Goal: Information Seeking & Learning: Find specific fact

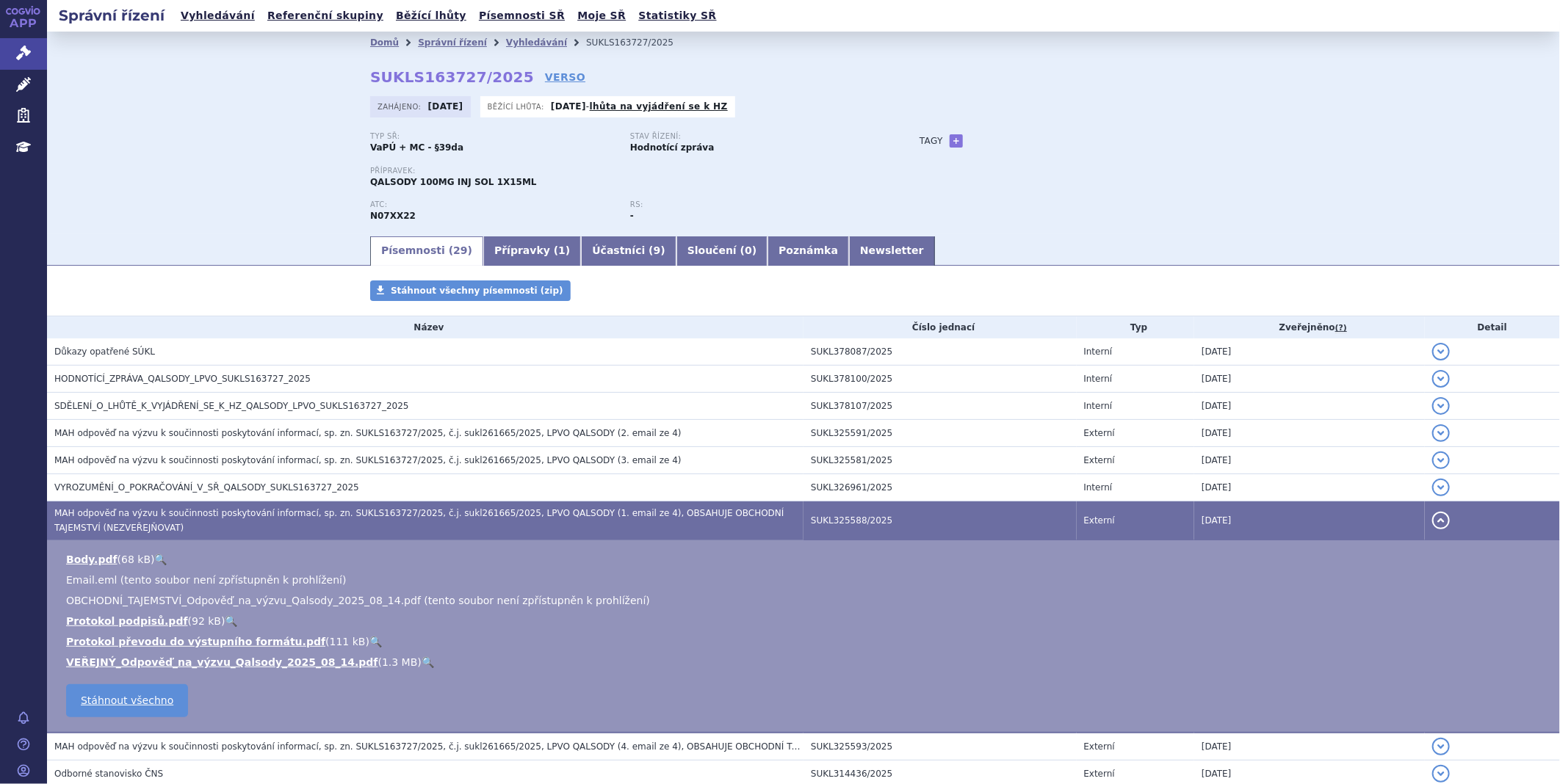
scroll to position [163, 0]
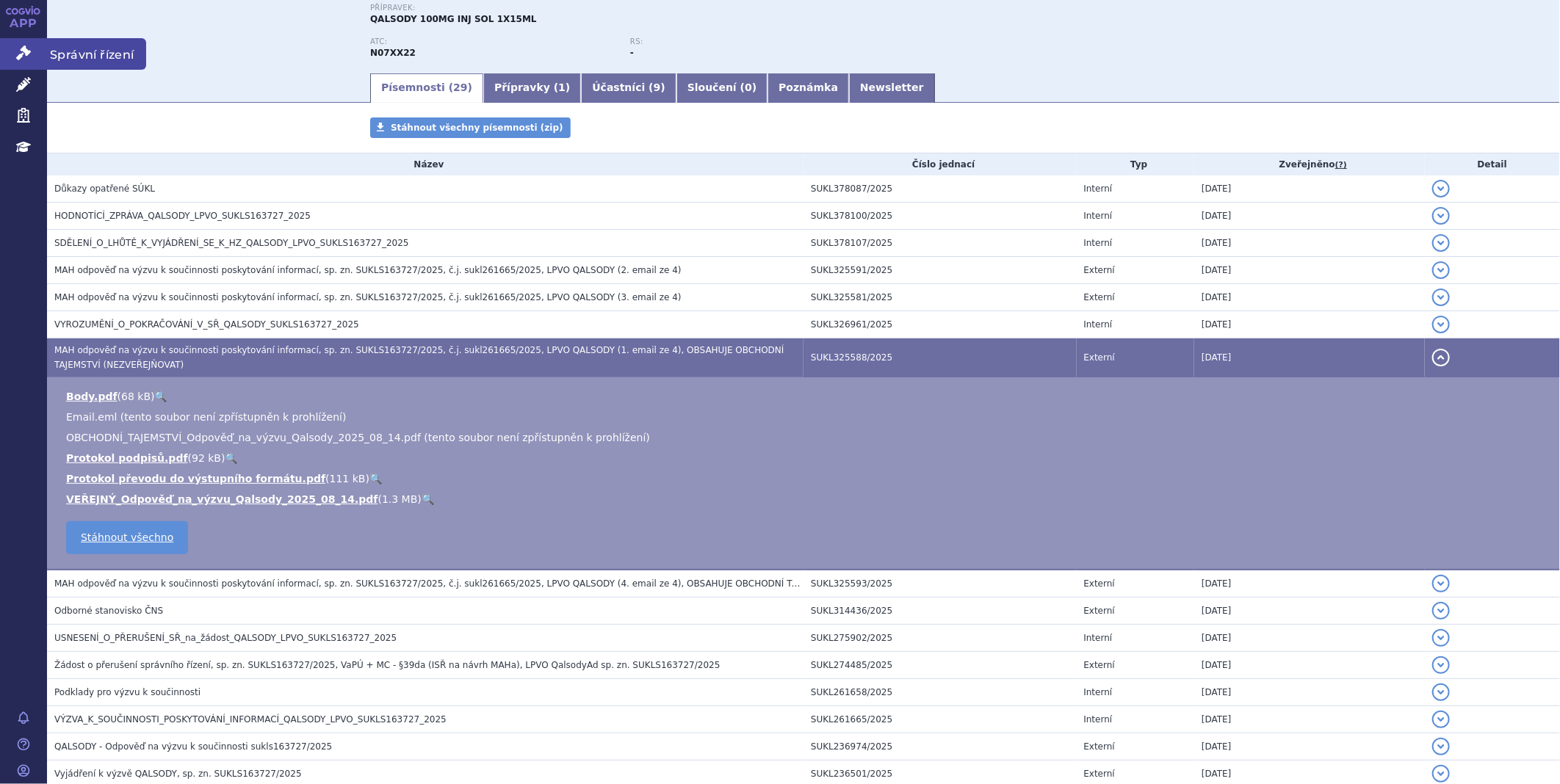
click at [36, 42] on link "Správní řízení" at bounding box center [24, 53] width 47 height 30
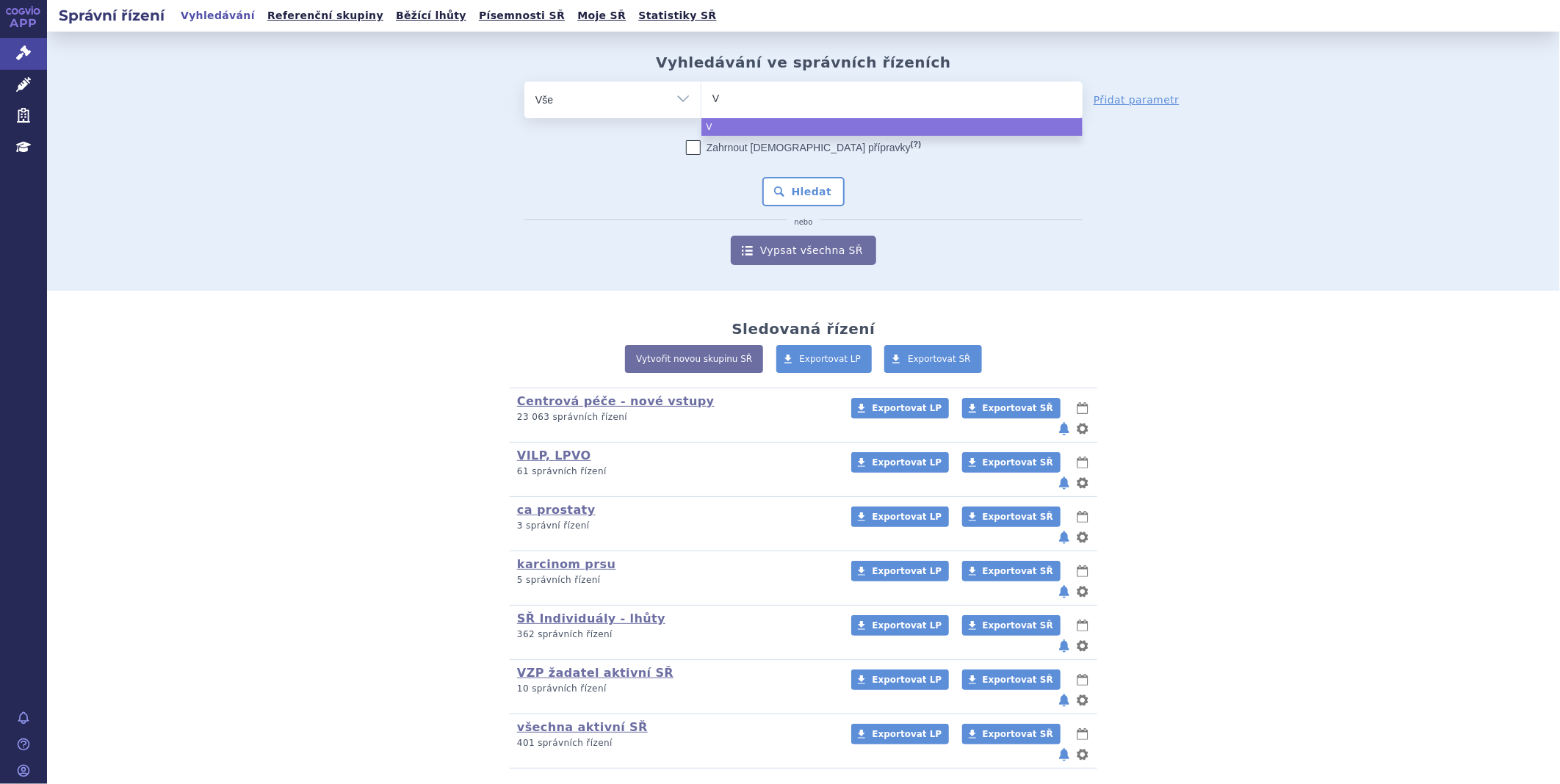
type input "VY"
type input "VYL"
type input "VYLO"
select select "VYLO"
click at [798, 187] on button "Hledat" at bounding box center [804, 192] width 83 height 30
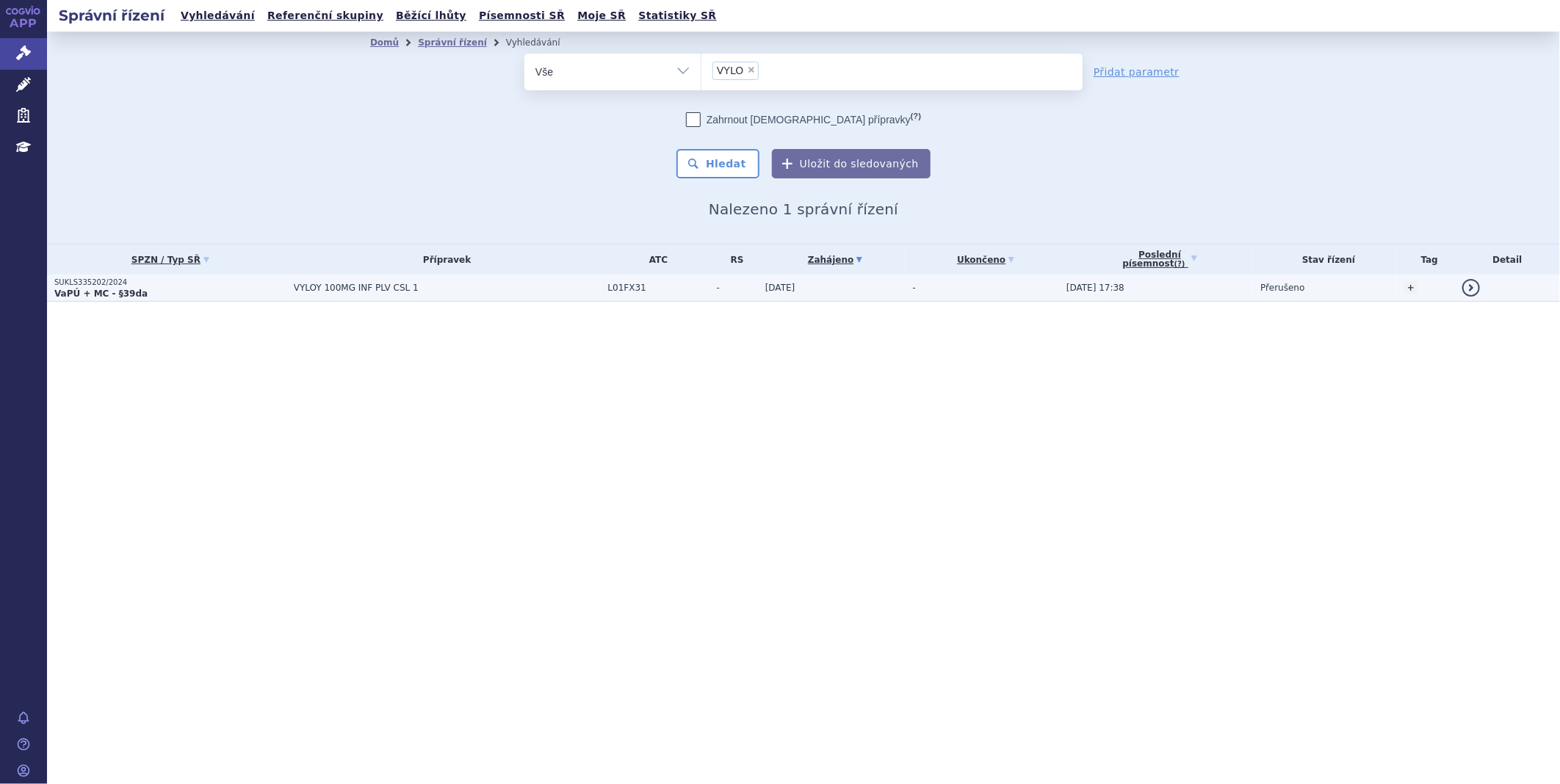
click at [87, 288] on strong "VaPÚ + MC - §39da" at bounding box center [100, 293] width 94 height 10
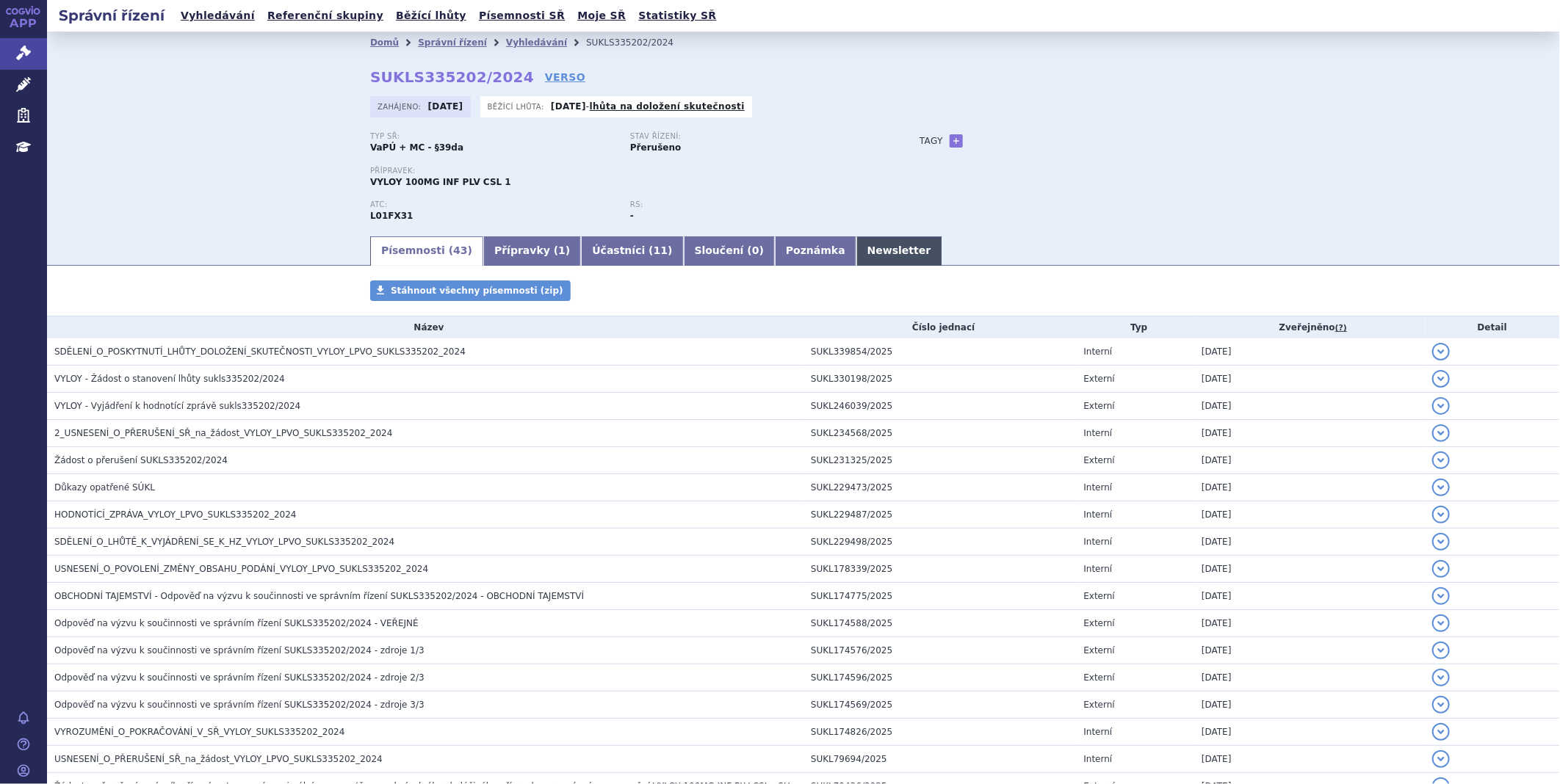
click at [856, 245] on link "Newsletter" at bounding box center [899, 251] width 86 height 30
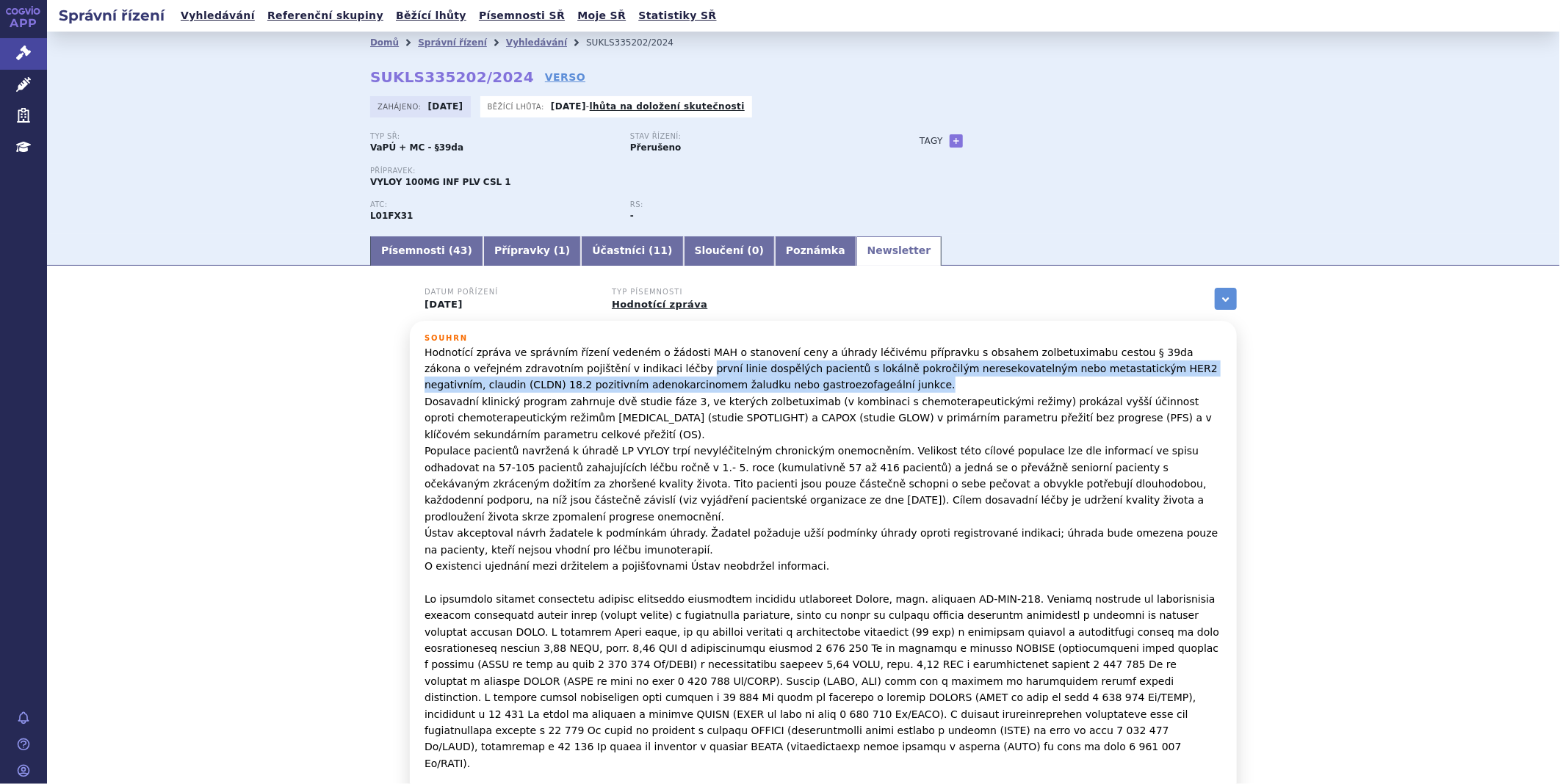
drag, startPoint x: 585, startPoint y: 369, endPoint x: 740, endPoint y: 383, distance: 155.6
click at [740, 383] on p "Hodnotící zpráva ve správním řízení vedeném o žádosti MAH o stanovení ceny a úh…" at bounding box center [823, 616] width 798 height 543
copy p "první linie dospělých pacientů s lokálně pokročilým neresekovatelným nebo metas…"
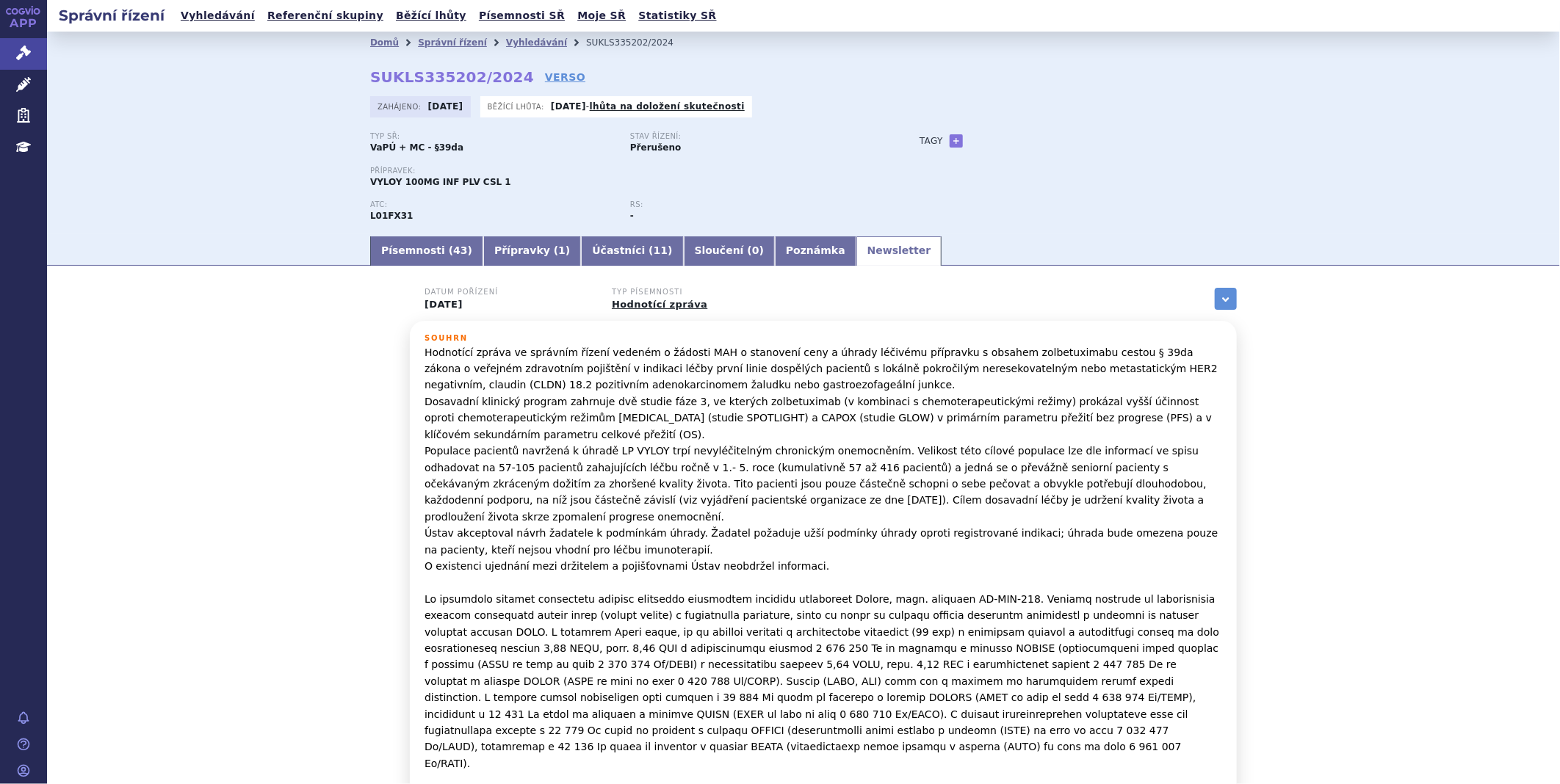
click at [1085, 523] on p "Hodnotící zpráva ve správním řízení vedeném o žádosti MAH o stanovení ceny a úh…" at bounding box center [823, 616] width 798 height 543
click at [1027, 360] on p "Hodnotící zpráva ve správním řízení vedeném o žádosti MAH o stanovení ceny a úh…" at bounding box center [823, 616] width 798 height 543
drag, startPoint x: 1061, startPoint y: 354, endPoint x: 1091, endPoint y: 351, distance: 30.1
click at [1091, 351] on p "Hodnotící zpráva ve správním řízení vedeném o žádosti MAH o stanovení ceny a úh…" at bounding box center [823, 616] width 798 height 543
copy p "§ 39da"
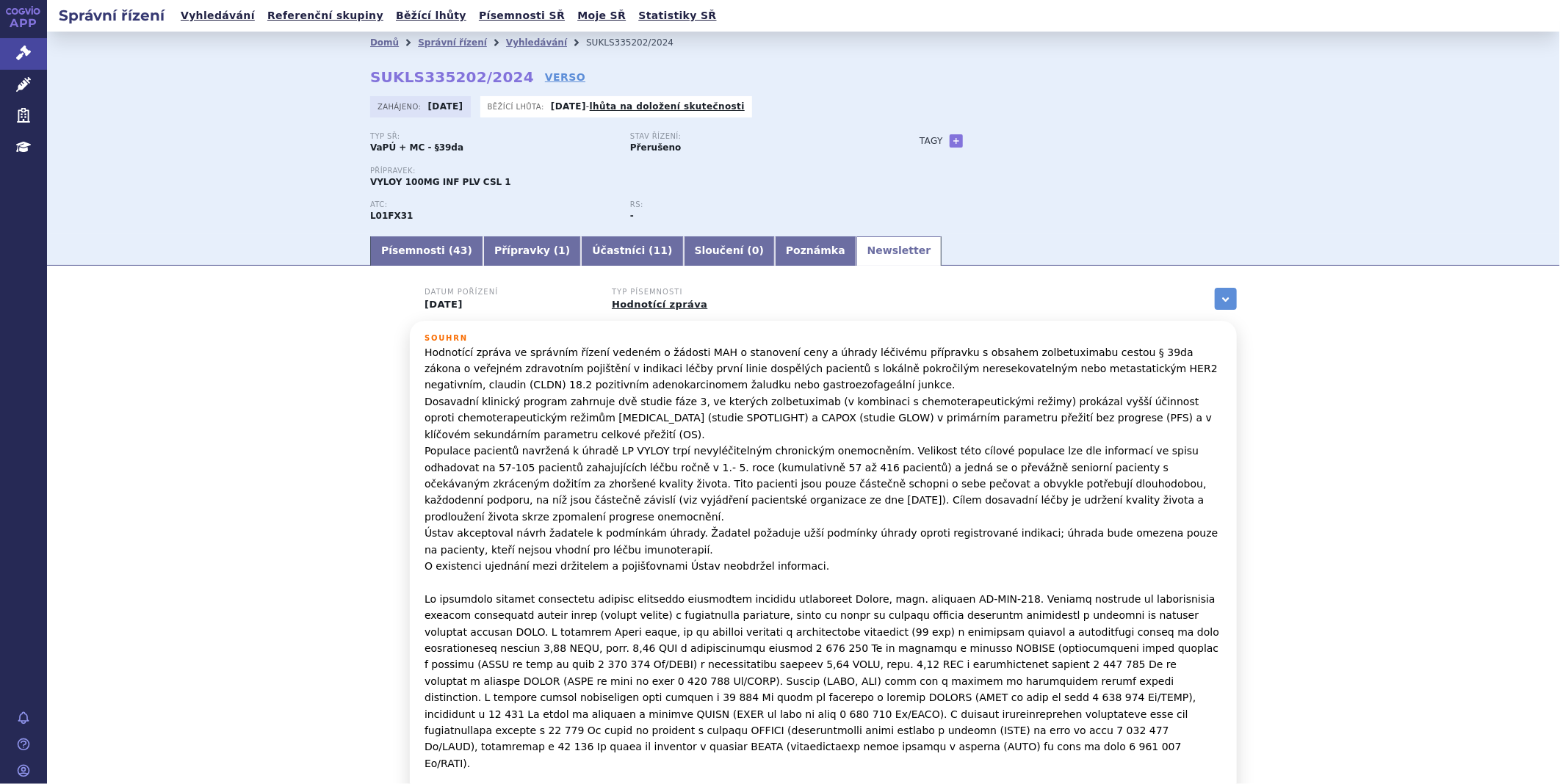
click at [688, 644] on p "Hodnotící zpráva ve správním řízení vedeném o žádosti MAH o stanovení ceny a úh…" at bounding box center [823, 616] width 798 height 543
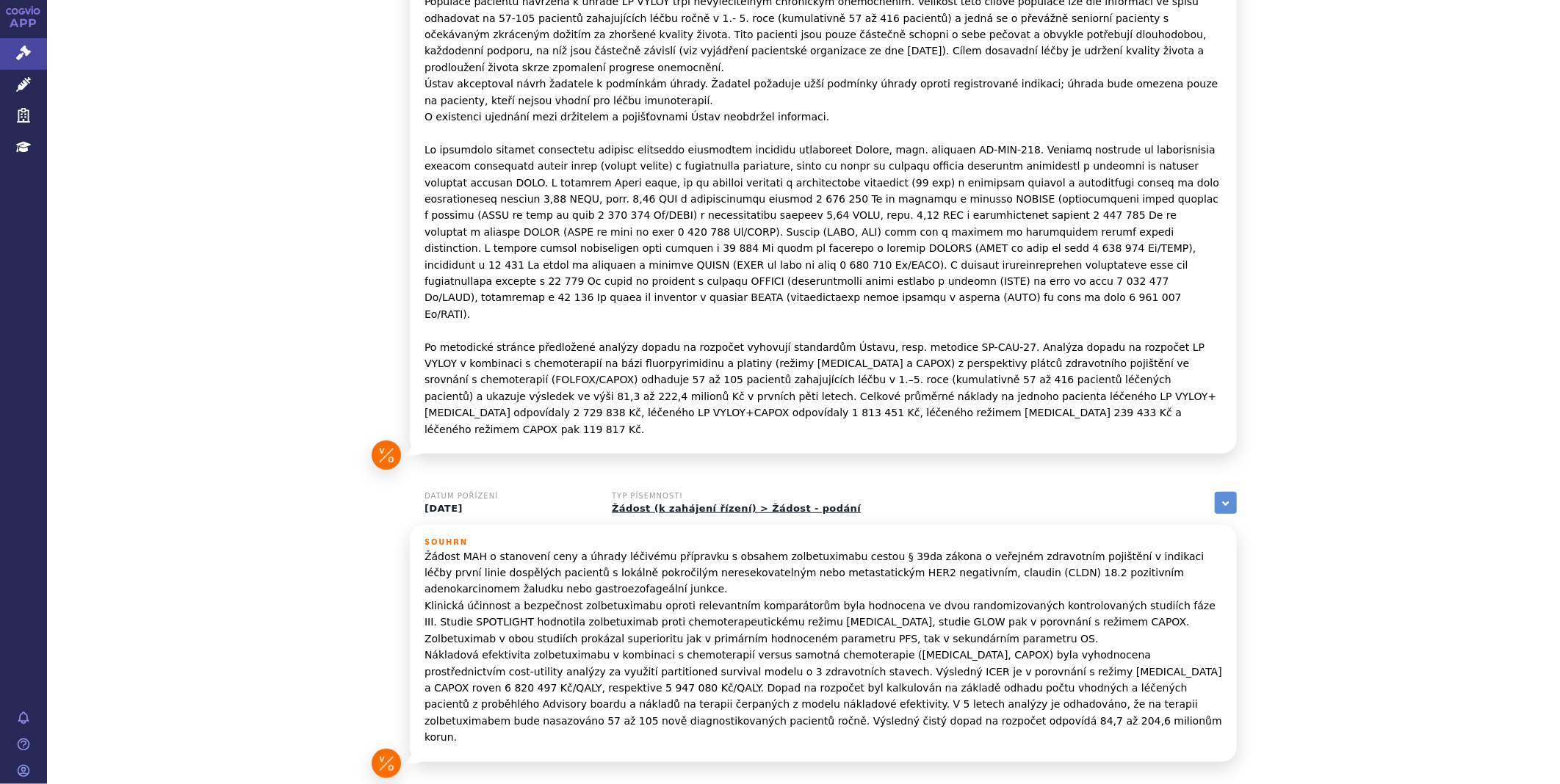
scroll to position [472, 0]
